Goal: Information Seeking & Learning: Learn about a topic

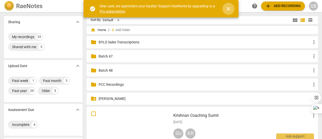
click at [229, 8] on span "close" at bounding box center [229, 9] width 6 height 6
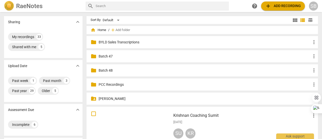
click at [111, 9] on input "text" at bounding box center [161, 6] width 131 height 8
type input "Jyoti"
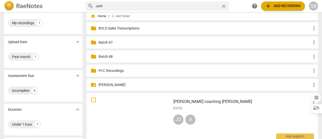
scroll to position [25, 0]
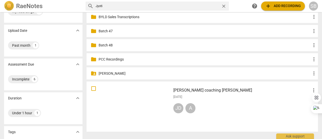
click at [226, 97] on div "[DATE]" at bounding box center [245, 97] width 144 height 4
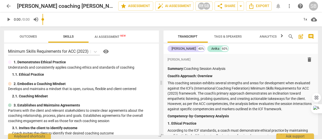
click at [106, 37] on span "AI Assessment New" at bounding box center [110, 37] width 31 height 4
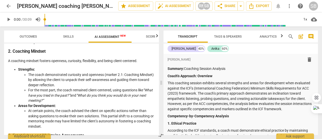
scroll to position [151, 0]
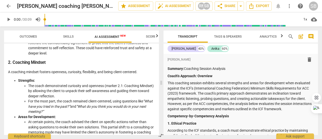
click at [264, 36] on span "Analytics" at bounding box center [268, 36] width 17 height 4
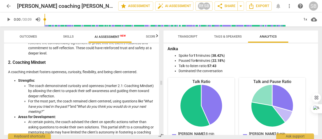
scroll to position [0, 0]
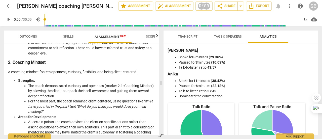
click at [179, 56] on li "Spoke for 8 minutes ( 29.36% )" at bounding box center [246, 56] width 134 height 5
click at [188, 36] on span "Transcript" at bounding box center [188, 36] width 20 height 4
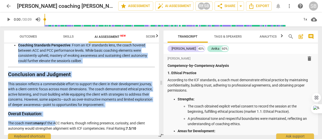
scroll to position [921, 0]
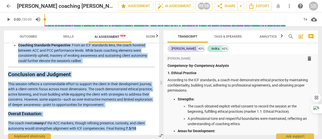
drag, startPoint x: 8, startPoint y: 57, endPoint x: 141, endPoint y: 126, distance: 149.7
copy div "Loremips Dolorsi Ametcons Adipi’e Seddoeiu: Temporin Utla etdolore magnaal enim…"
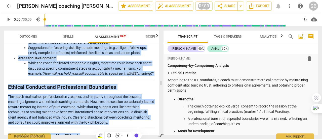
scroll to position [568, 0]
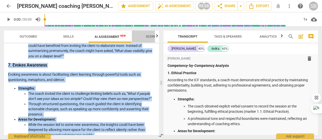
click at [154, 37] on span "Scores" at bounding box center [152, 36] width 12 height 4
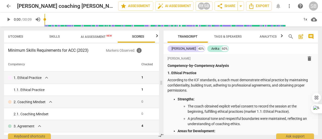
scroll to position [0, 17]
click at [51, 37] on span "Skills" at bounding box center [51, 36] width 11 height 4
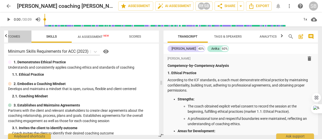
click at [15, 37] on span "Outcomes" at bounding box center [11, 36] width 17 height 4
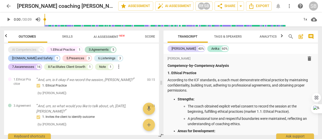
scroll to position [0, 0]
